Goal: Information Seeking & Learning: Find specific fact

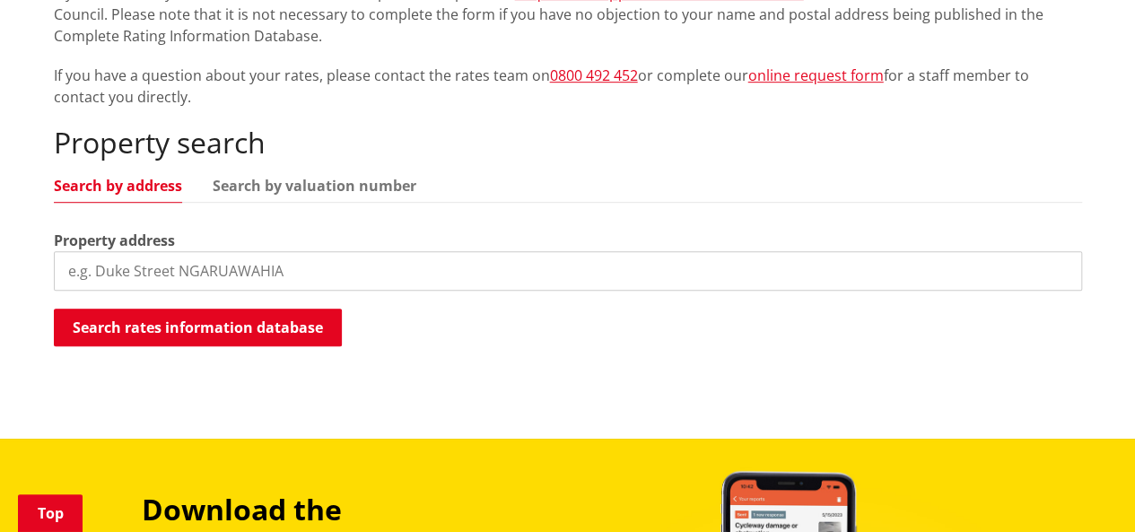
scroll to position [533, 0]
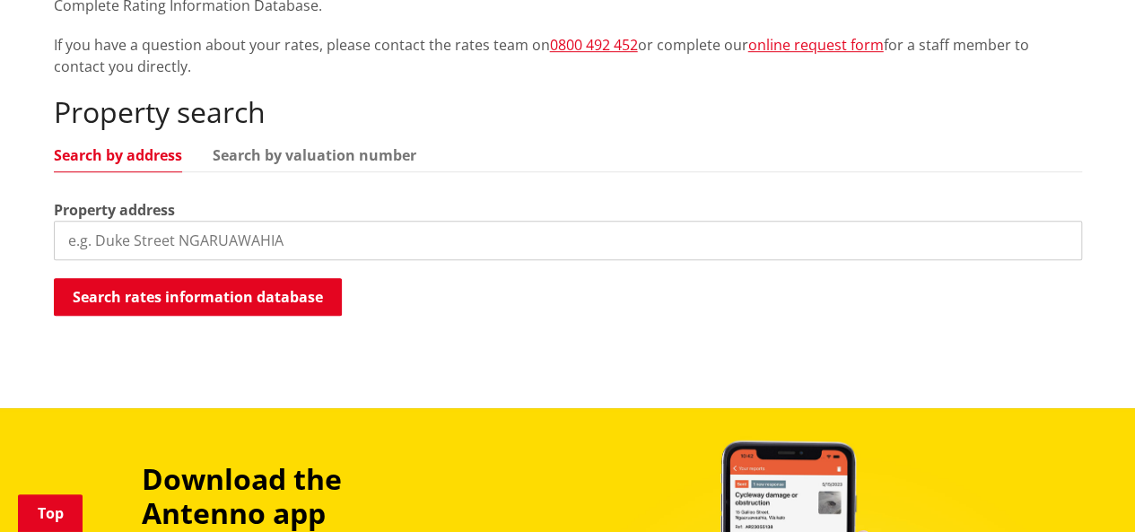
click at [512, 221] on input "search" at bounding box center [568, 240] width 1029 height 39
drag, startPoint x: 330, startPoint y: 272, endPoint x: 341, endPoint y: 274, distance: 10.9
click at [341, 278] on div "Search rates information database Searching..." at bounding box center [568, 298] width 1029 height 40
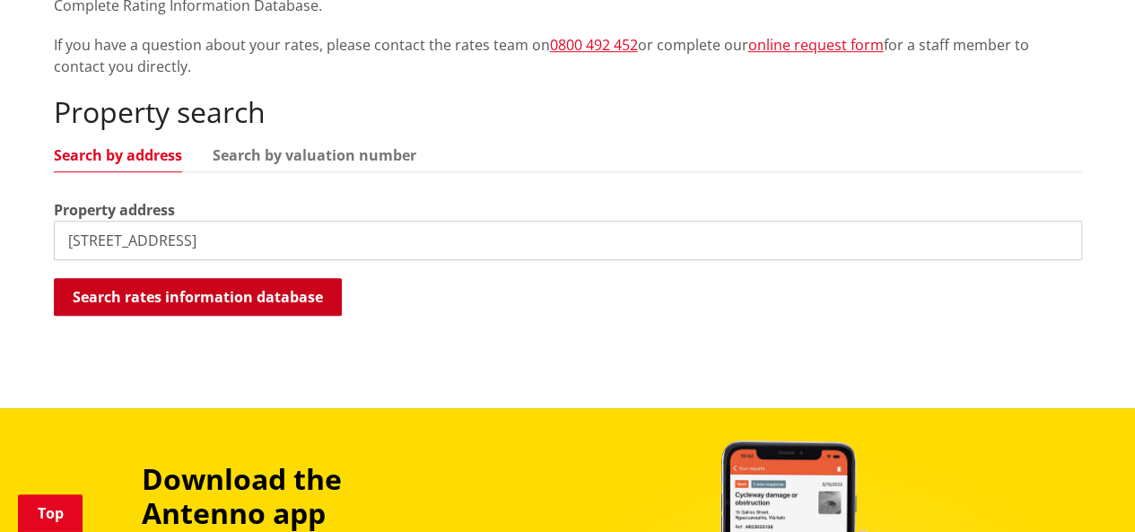
click at [316, 278] on button "Search rates information database" at bounding box center [198, 297] width 288 height 38
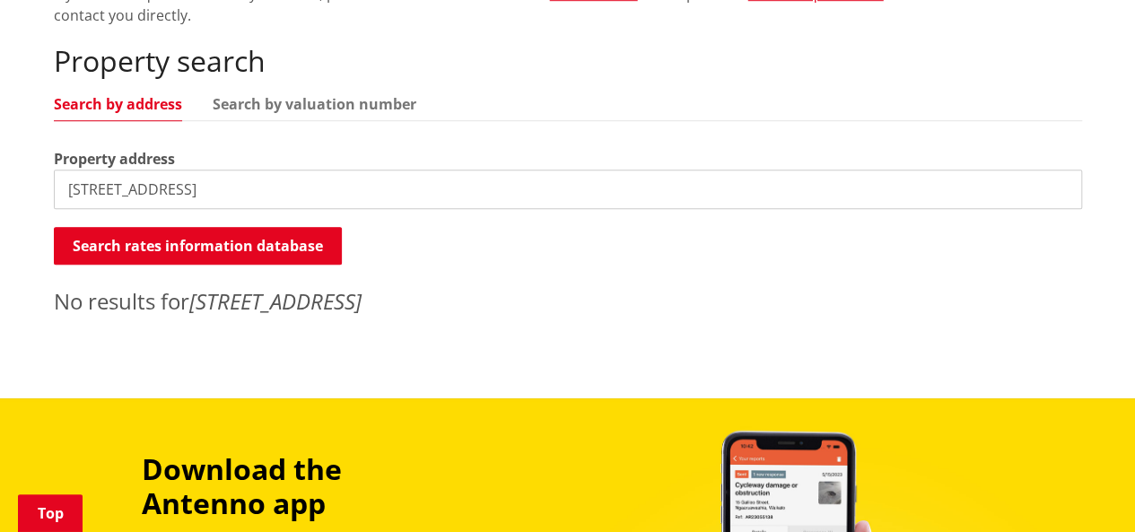
scroll to position [594, 0]
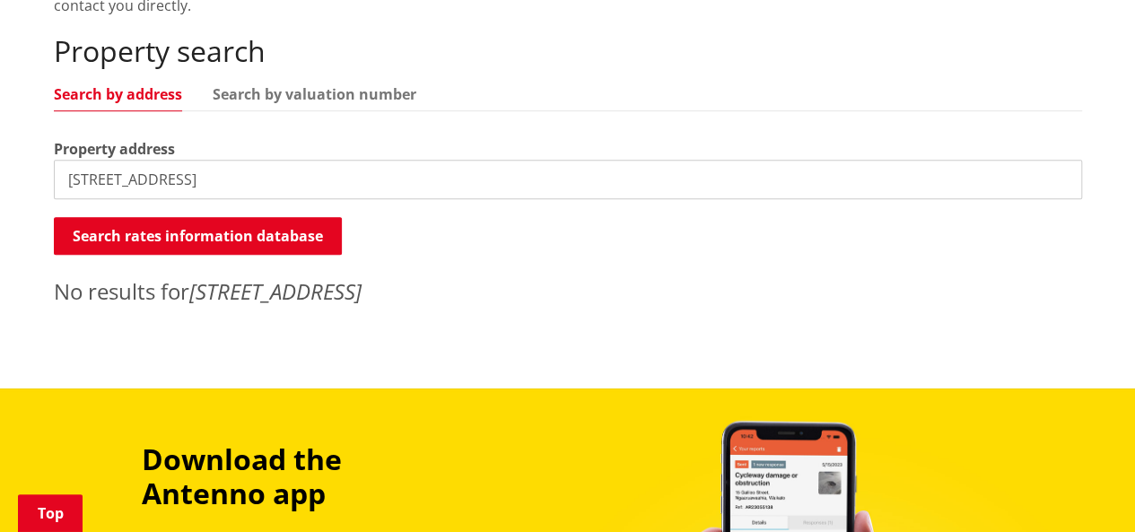
click at [262, 160] on input "[STREET_ADDRESS]" at bounding box center [568, 179] width 1029 height 39
type input "[STREET_ADDRESS]"
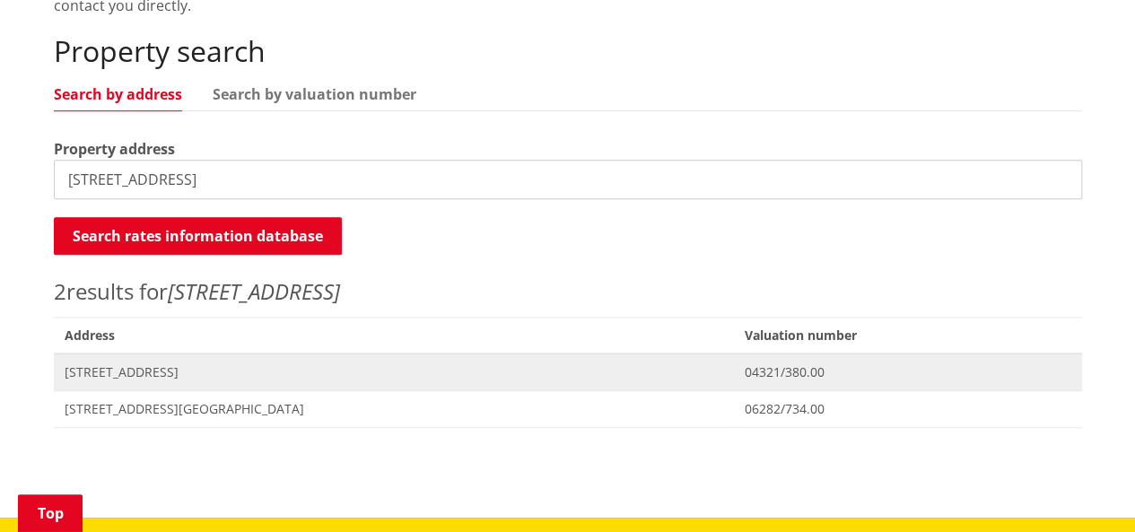
click at [187, 363] on span "[STREET_ADDRESS]" at bounding box center [394, 372] width 659 height 18
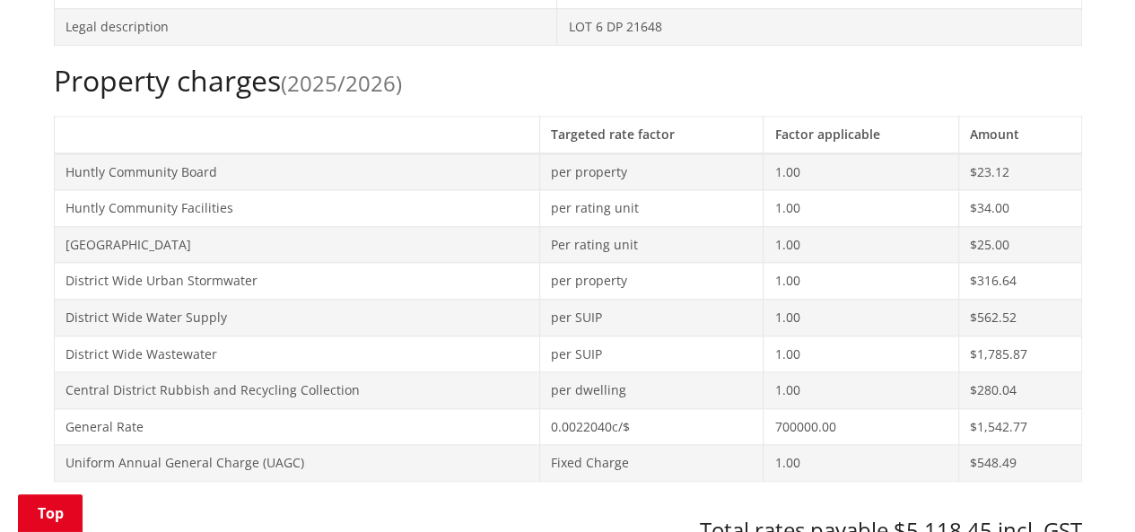
scroll to position [813, 0]
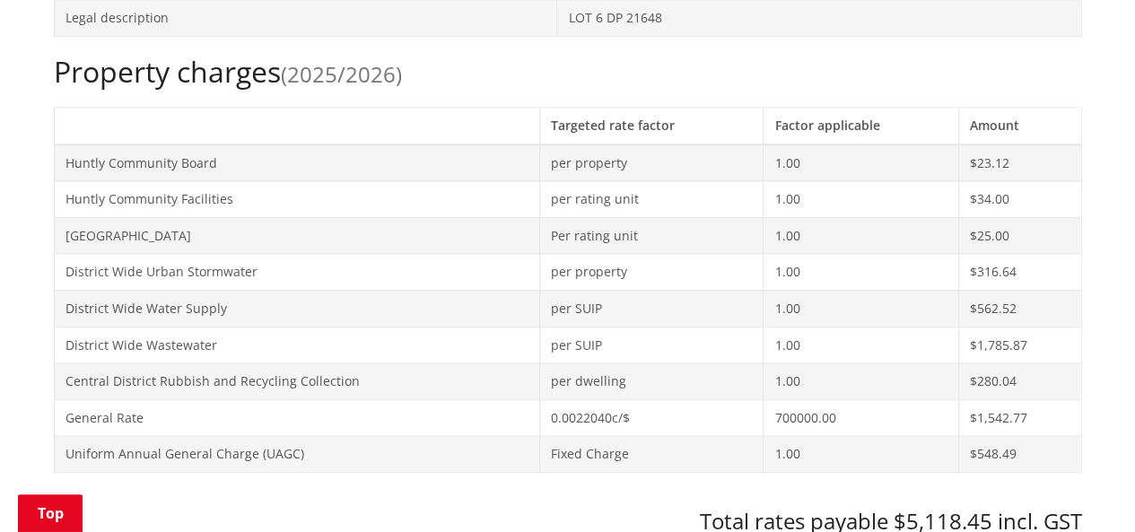
drag, startPoint x: 1141, startPoint y: 69, endPoint x: 1148, endPoint y: 183, distance: 114.2
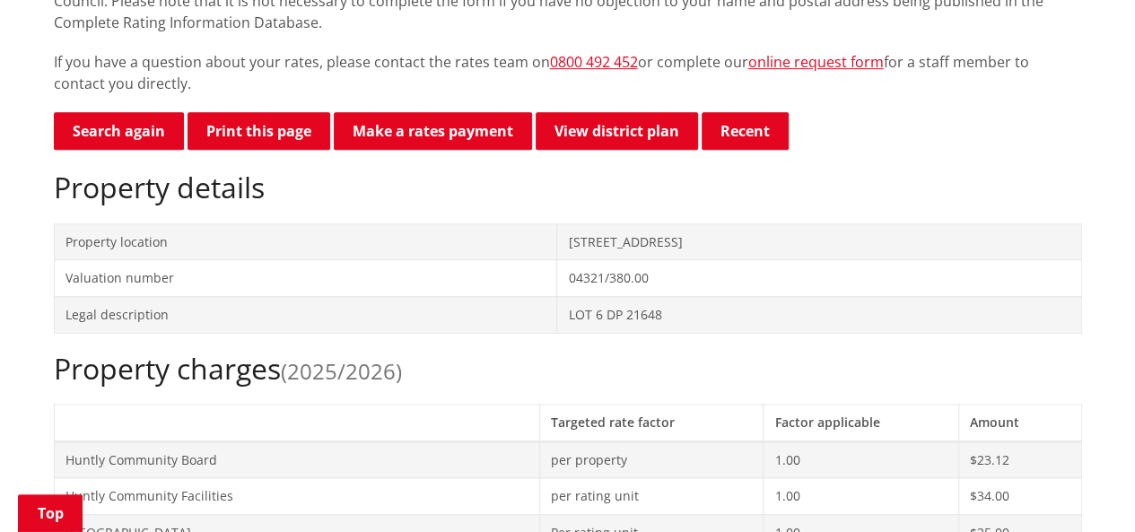
scroll to position [461, 0]
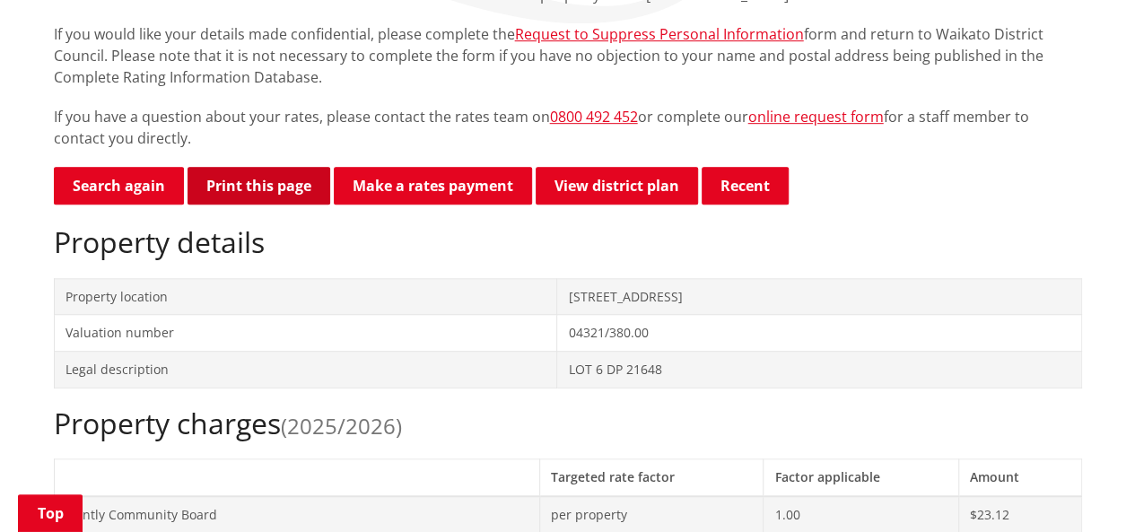
click at [260, 167] on button "Print this page" at bounding box center [259, 186] width 143 height 38
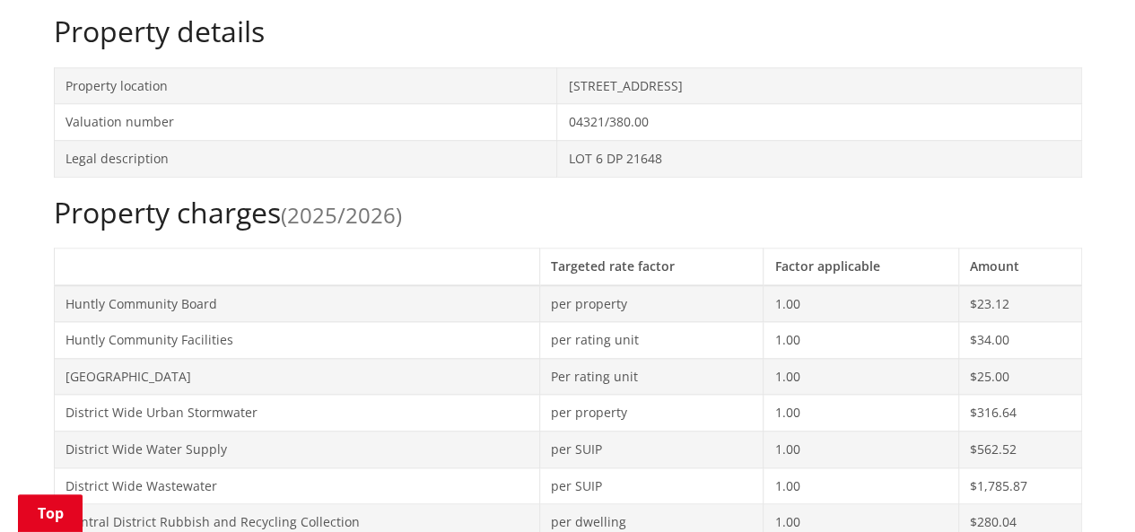
scroll to position [680, 0]
